Goal: Information Seeking & Learning: Understand process/instructions

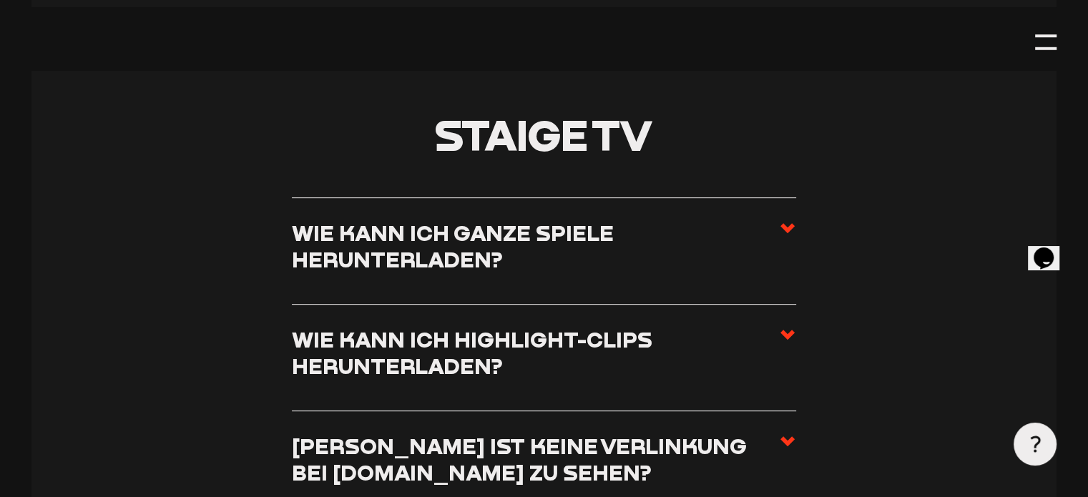
scroll to position [6004, 0]
click at [521, 219] on h3 "Wie kann ich ganze Spiele herunterladen?" at bounding box center [535, 245] width 487 height 53
click at [0, 0] on input "Wie kann ich ganze Spiele herunterladen?" at bounding box center [0, 0] width 0 height 0
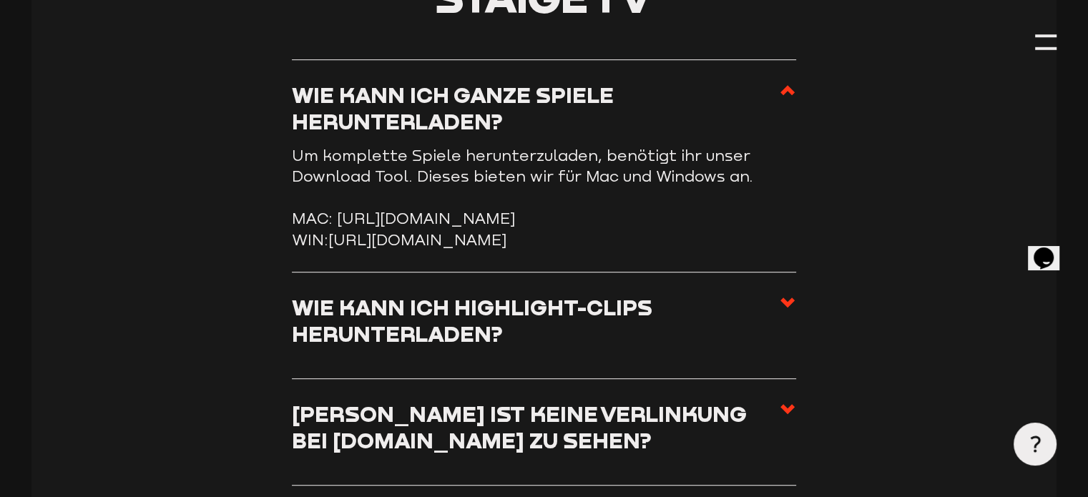
scroll to position [6142, 0]
click at [354, 231] on link "[URL][DOMAIN_NAME]" at bounding box center [417, 240] width 178 height 18
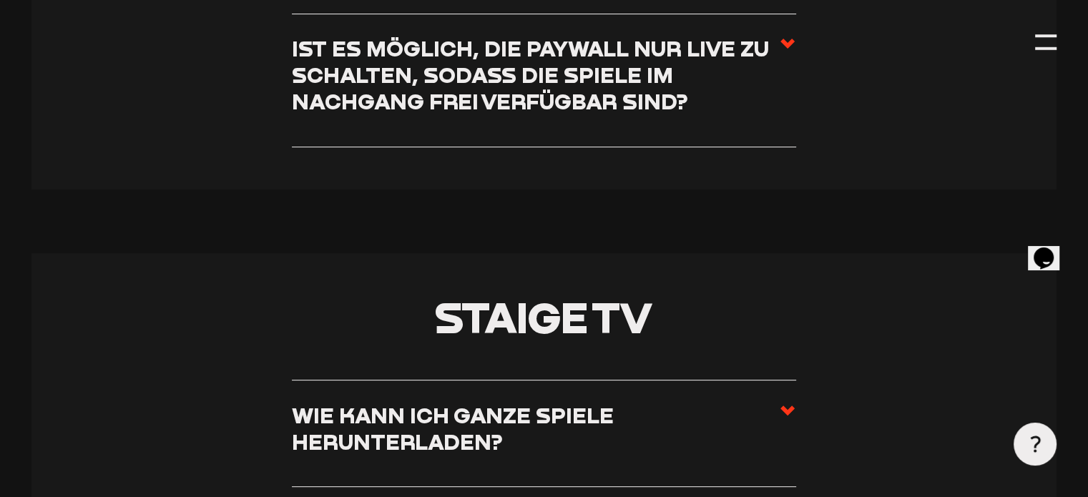
scroll to position [5944, 0]
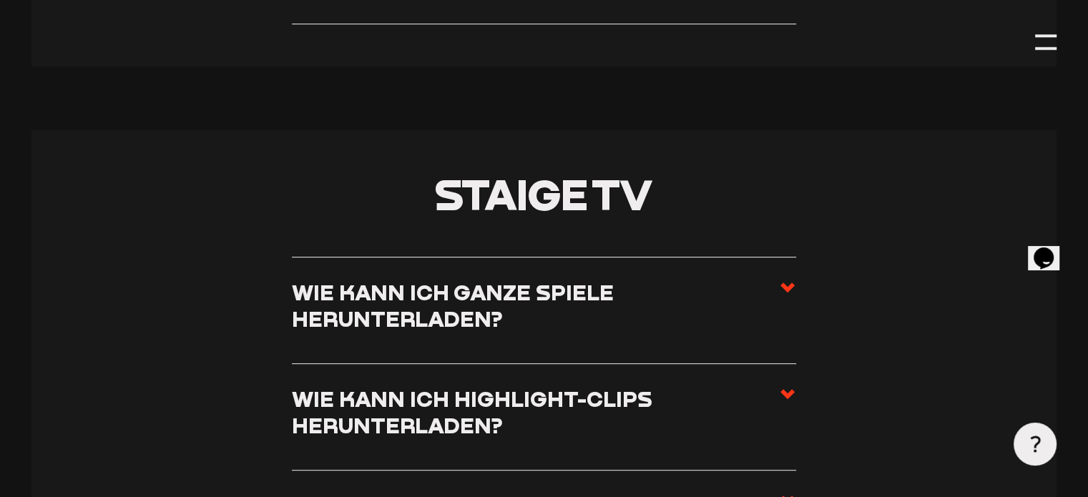
click at [534, 279] on h3 "Wie kann ich ganze Spiele herunterladen?" at bounding box center [535, 305] width 487 height 53
click at [0, 0] on input "Wie kann ich ganze Spiele herunterladen?" at bounding box center [0, 0] width 0 height 0
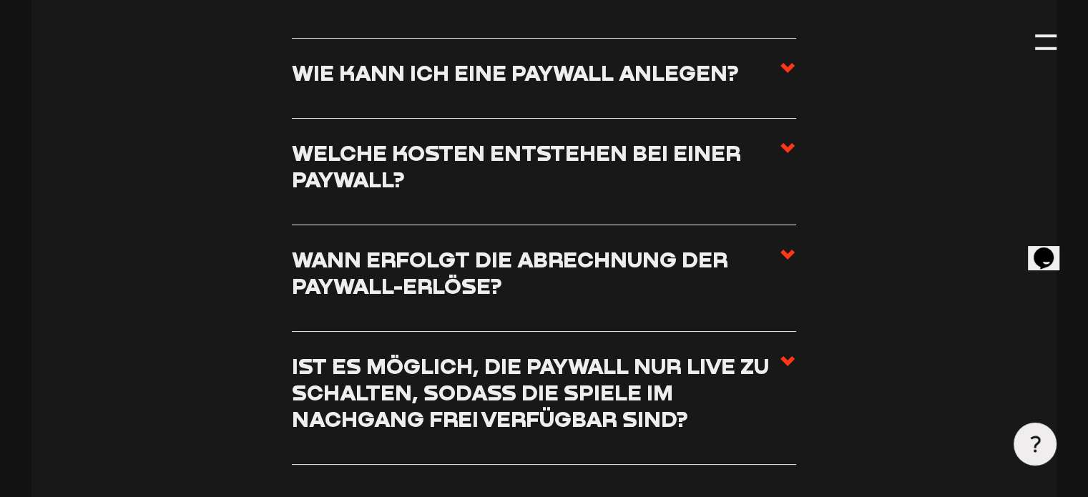
scroll to position [5374, 0]
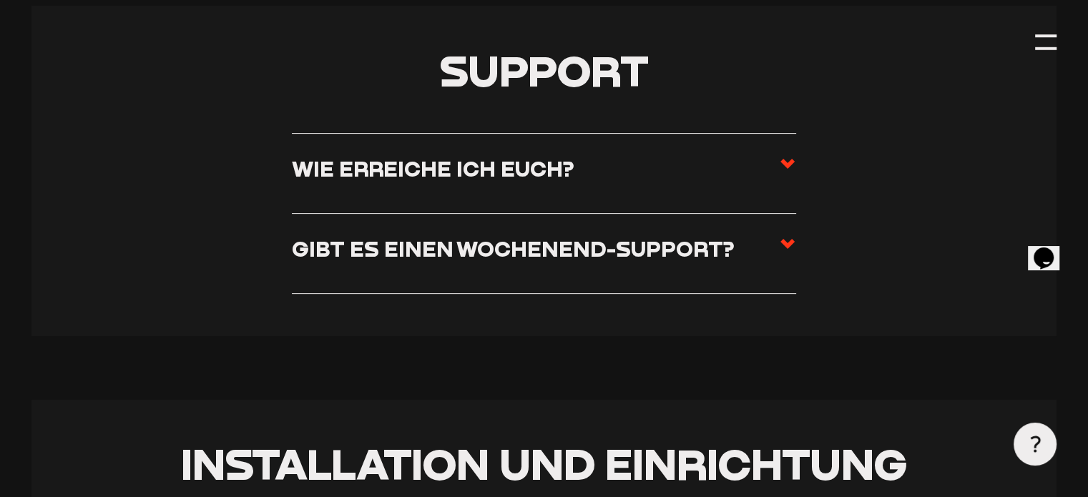
scroll to position [423, 0]
click at [582, 177] on label "Wie erreiche ich euch?" at bounding box center [544, 173] width 504 height 37
click at [0, 0] on input "Wie erreiche ich euch?" at bounding box center [0, 0] width 0 height 0
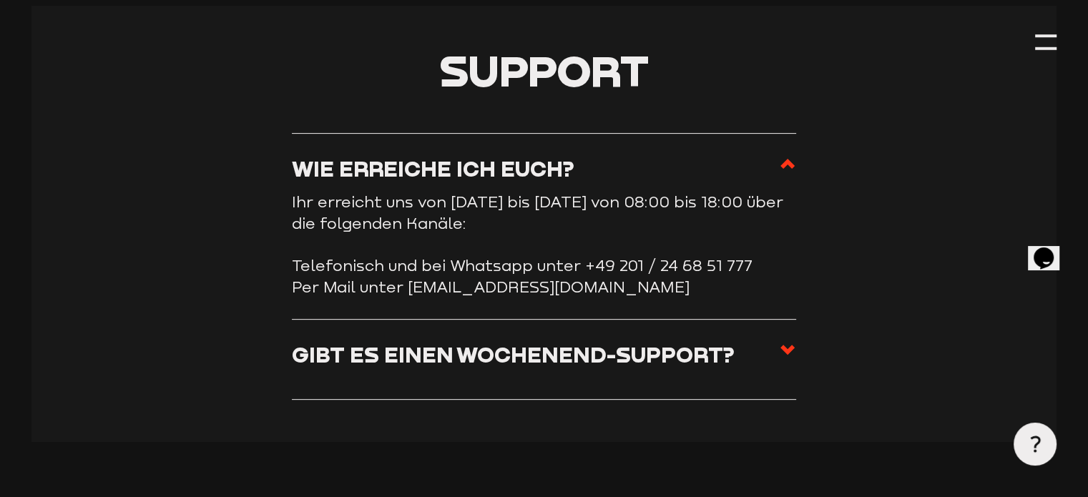
click at [556, 168] on h3 "Wie erreiche ich euch?" at bounding box center [433, 168] width 282 height 26
click at [0, 0] on input "Wie erreiche ich euch?" at bounding box center [0, 0] width 0 height 0
click at [564, 365] on h3 "Gibt es einen Wochenend-Support?" at bounding box center [513, 354] width 443 height 26
click at [0, 0] on input "Gibt es einen Wochenend-Support?" at bounding box center [0, 0] width 0 height 0
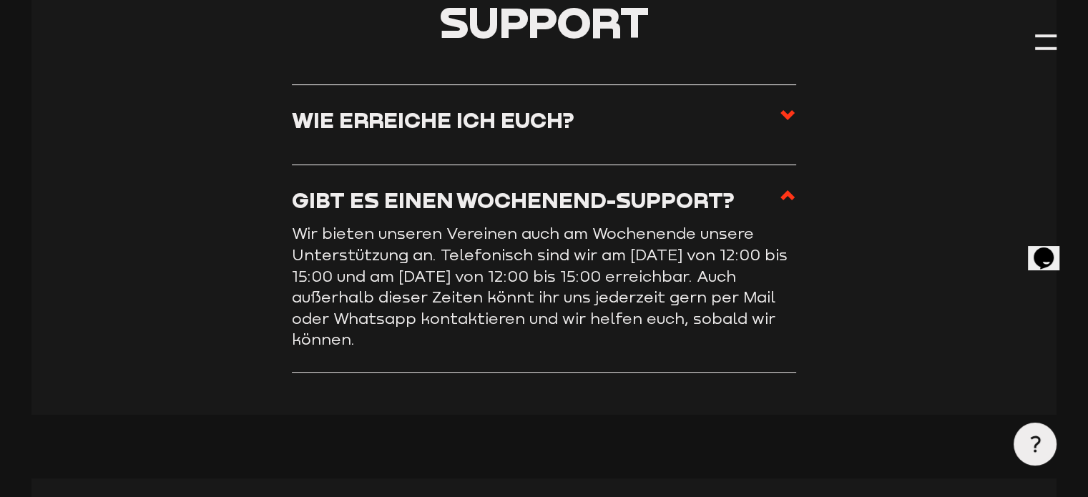
scroll to position [475, 0]
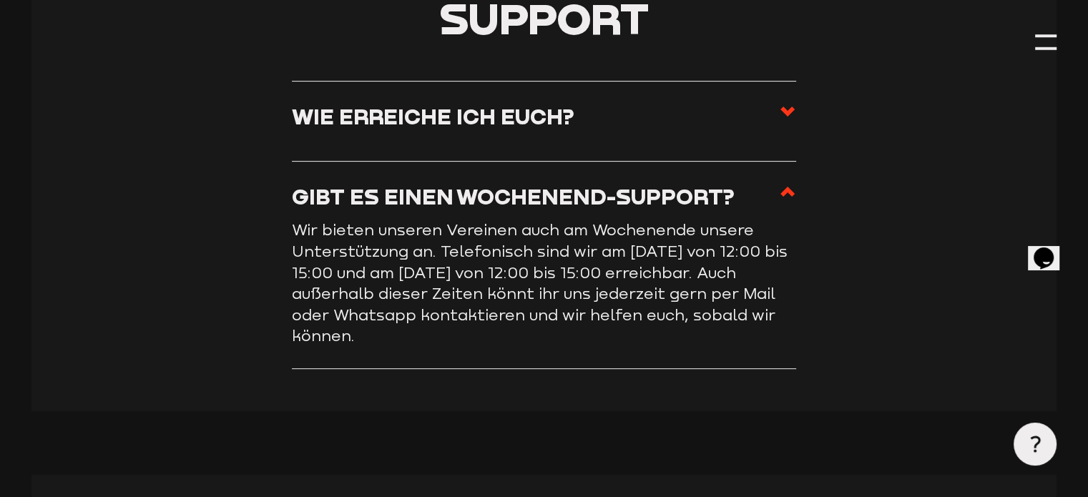
click at [783, 187] on icon at bounding box center [787, 191] width 17 height 17
click at [0, 0] on input "Gibt es einen Wochenend-Support?" at bounding box center [0, 0] width 0 height 0
click at [779, 119] on icon at bounding box center [787, 111] width 17 height 17
click at [0, 0] on input "Wie erreiche ich euch?" at bounding box center [0, 0] width 0 height 0
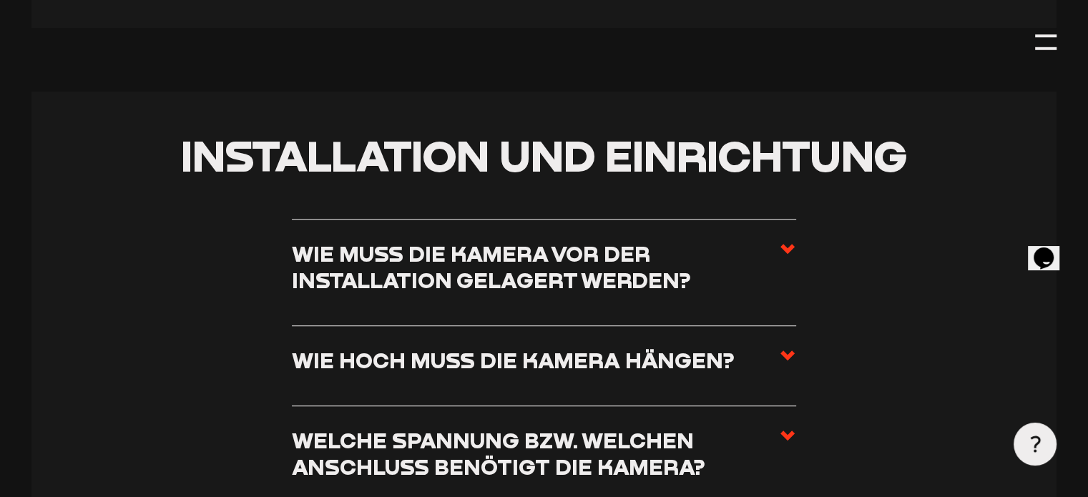
scroll to position [949, 0]
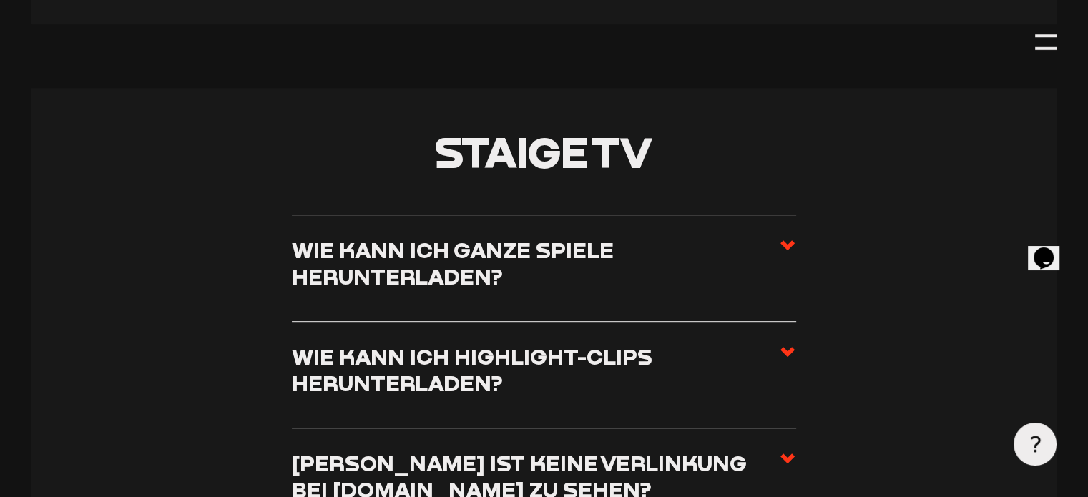
click at [612, 237] on h3 "Wie kann ich ganze Spiele herunterladen?" at bounding box center [535, 263] width 487 height 53
click at [0, 0] on input "Wie kann ich ganze Spiele herunterladen?" at bounding box center [0, 0] width 0 height 0
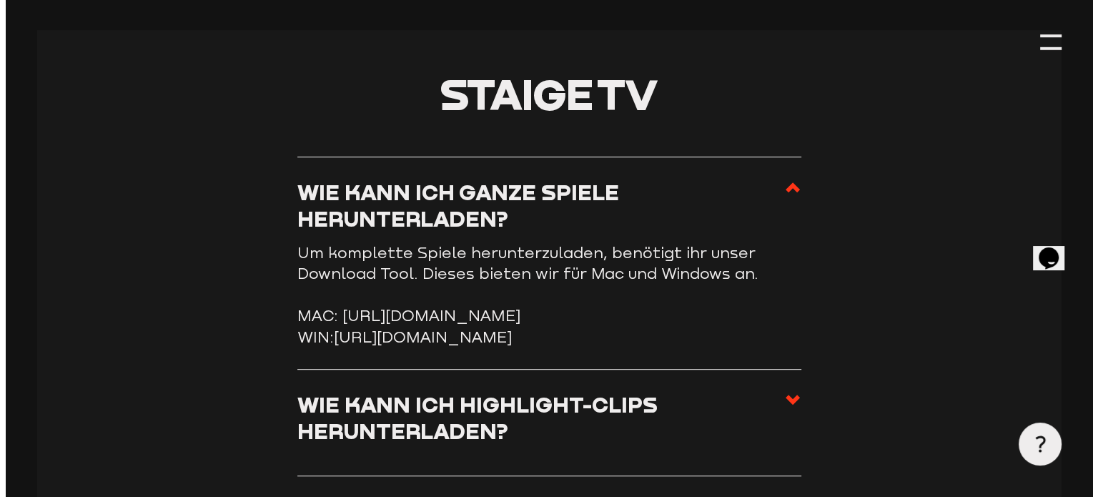
scroll to position [6047, 0]
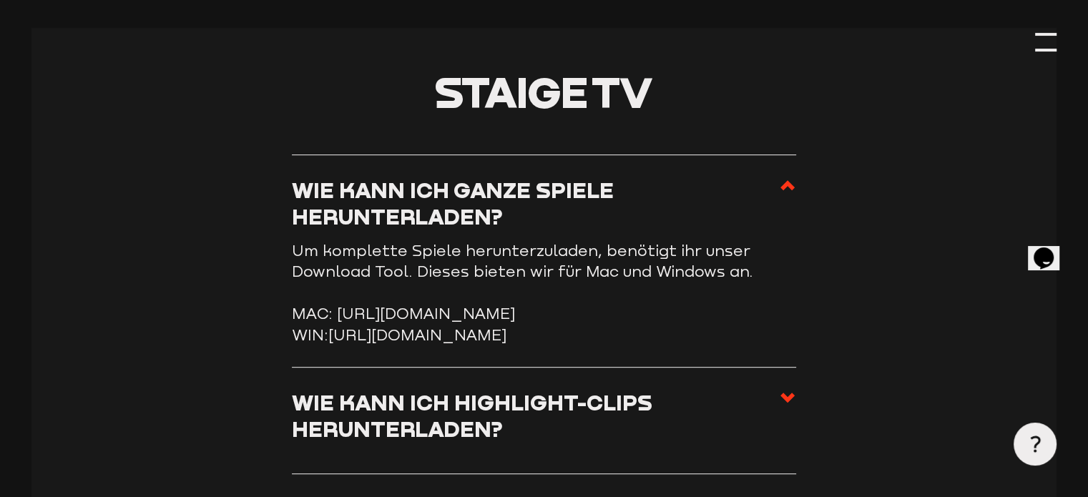
click at [1039, 49] on div at bounding box center [1045, 50] width 21 height 3
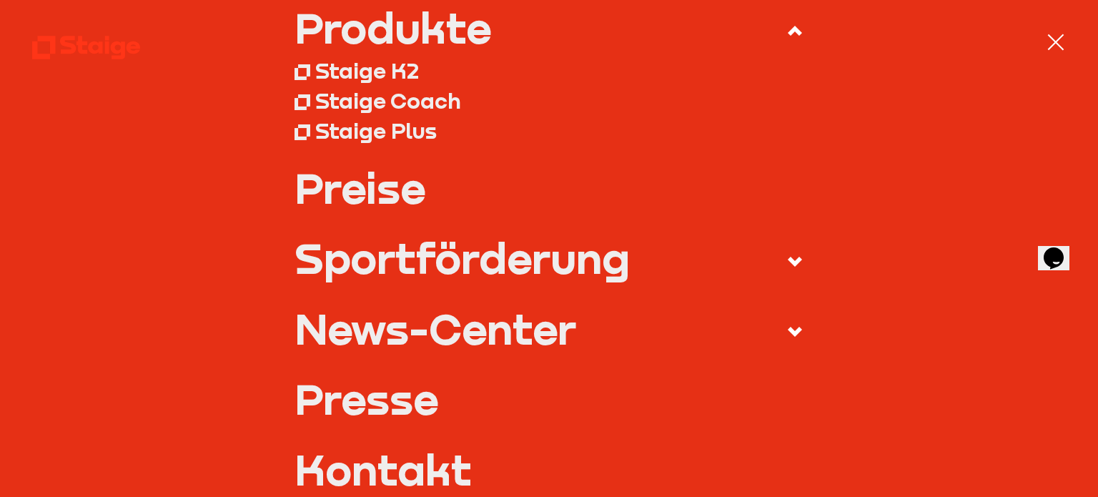
scroll to position [207, 0]
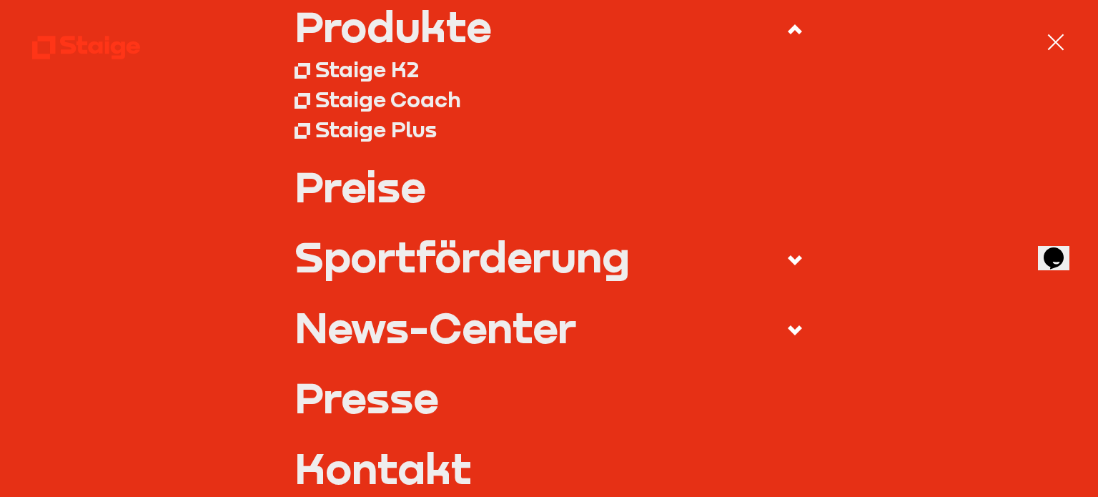
click at [400, 176] on link "Preise" at bounding box center [549, 186] width 509 height 42
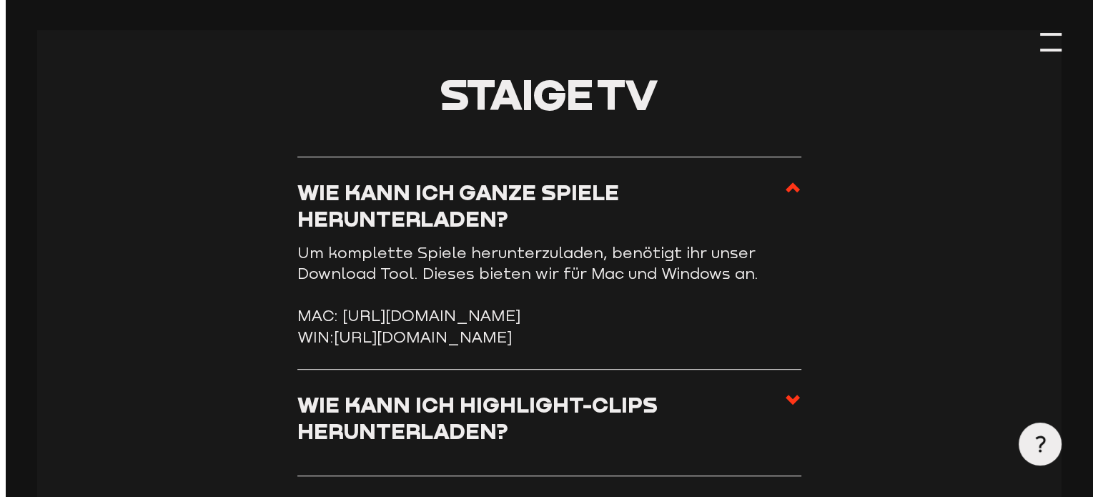
scroll to position [6047, 0]
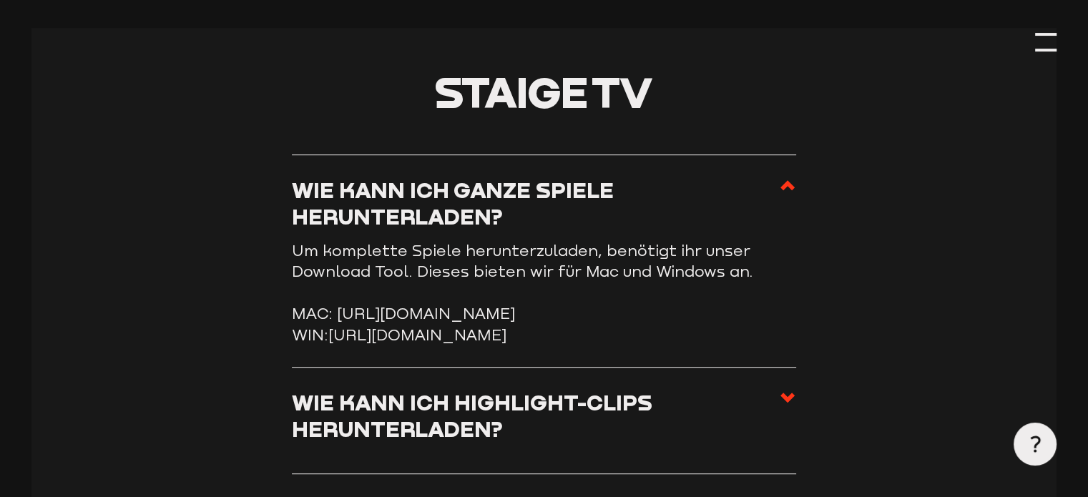
click at [1051, 39] on div at bounding box center [1045, 41] width 21 height 21
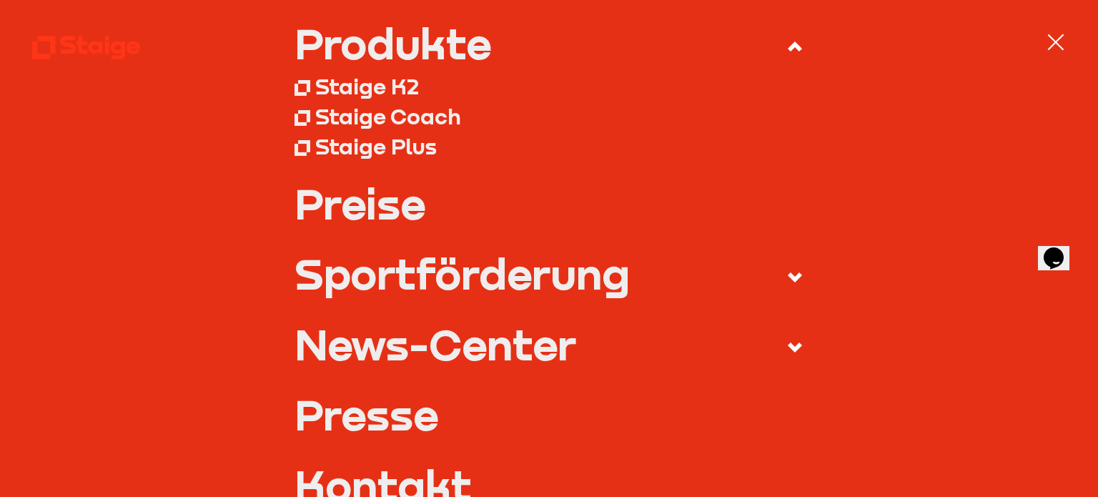
scroll to position [0, 0]
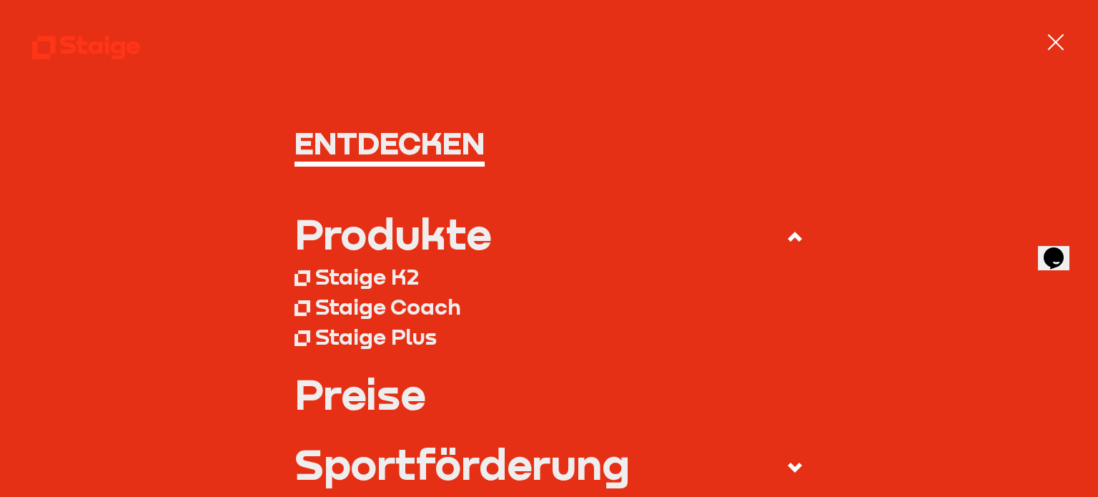
click at [113, 47] on use at bounding box center [86, 48] width 108 height 24
